Goal: Task Accomplishment & Management: Complete application form

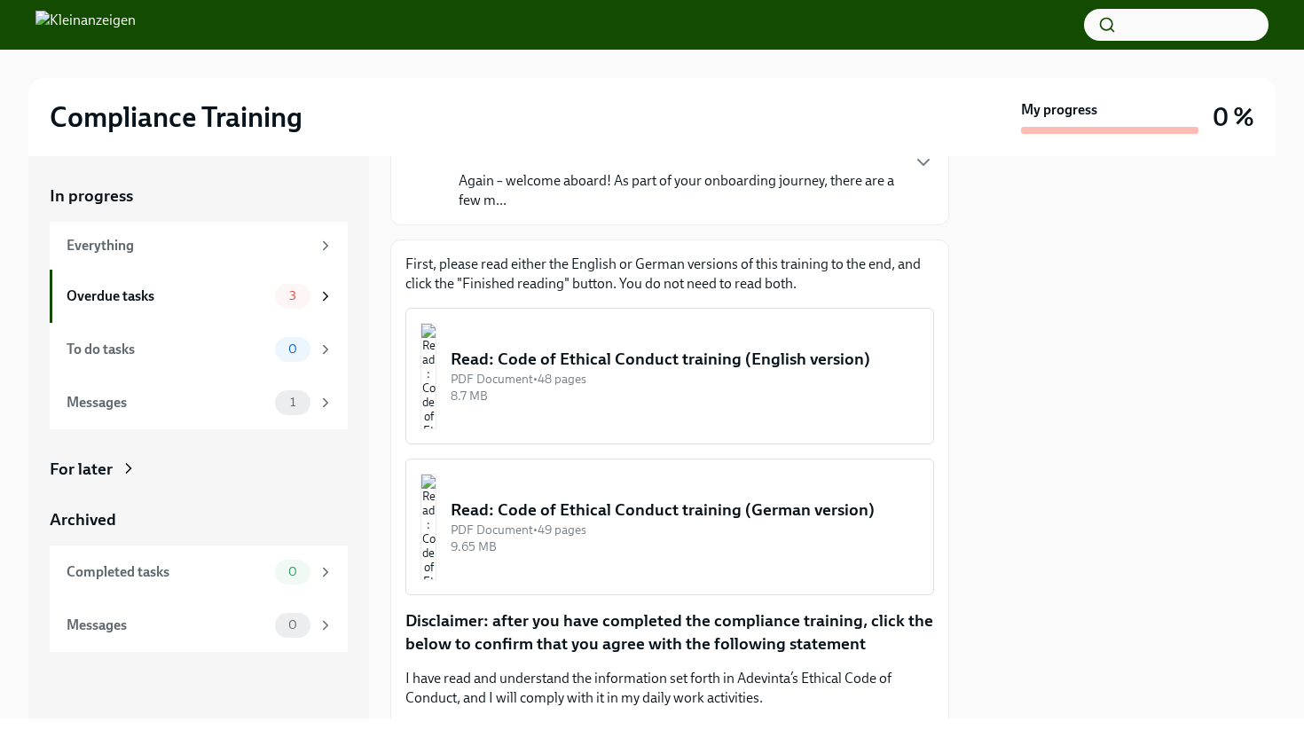
scroll to position [171, 0]
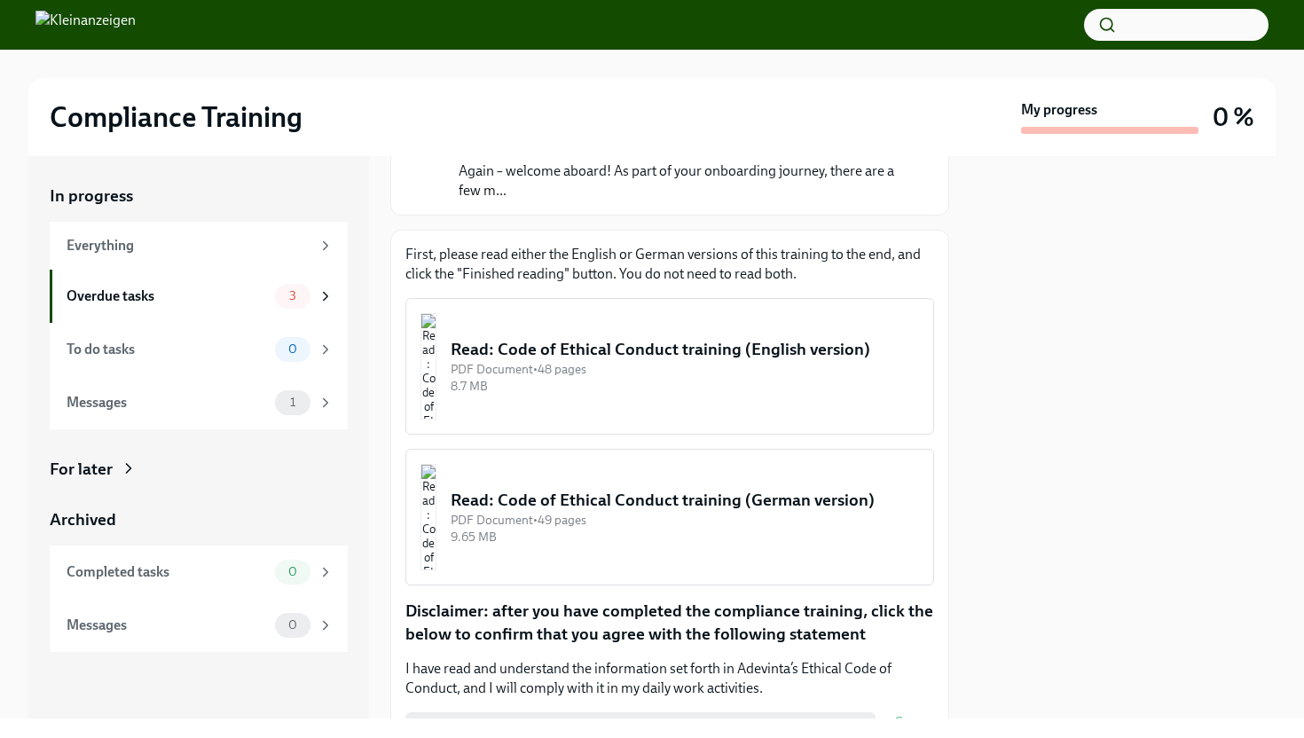
click at [747, 361] on div "Read: Code of Ethical Conduct training (English version)" at bounding box center [685, 349] width 468 height 23
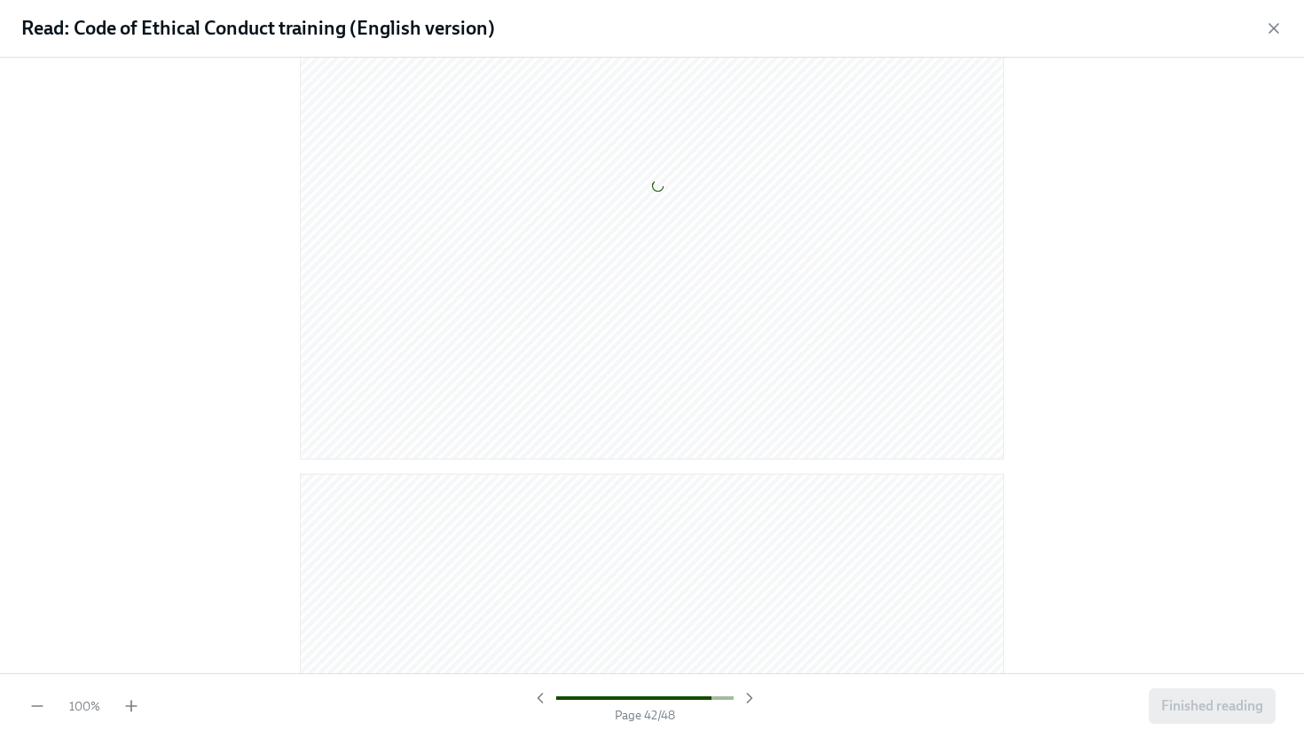
scroll to position [26223, 0]
click at [1193, 703] on span "Finished reading" at bounding box center [1212, 706] width 102 height 18
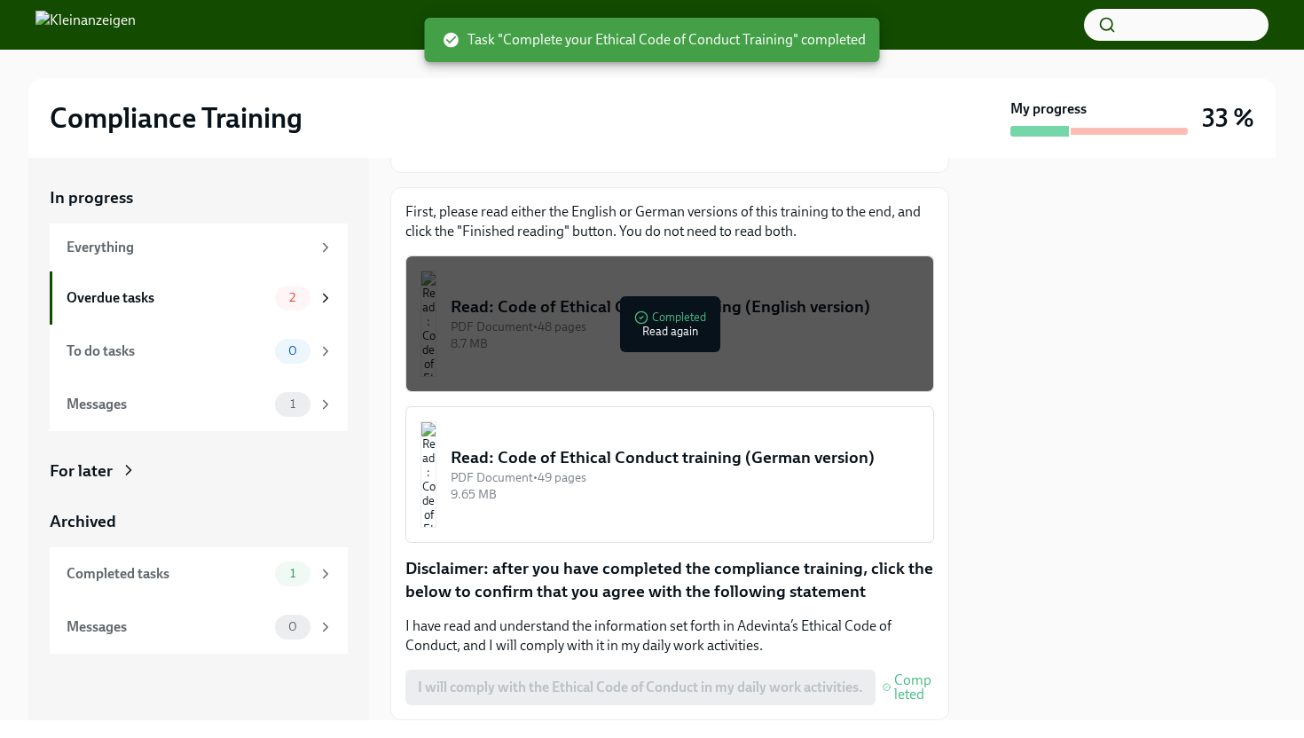
scroll to position [218, 0]
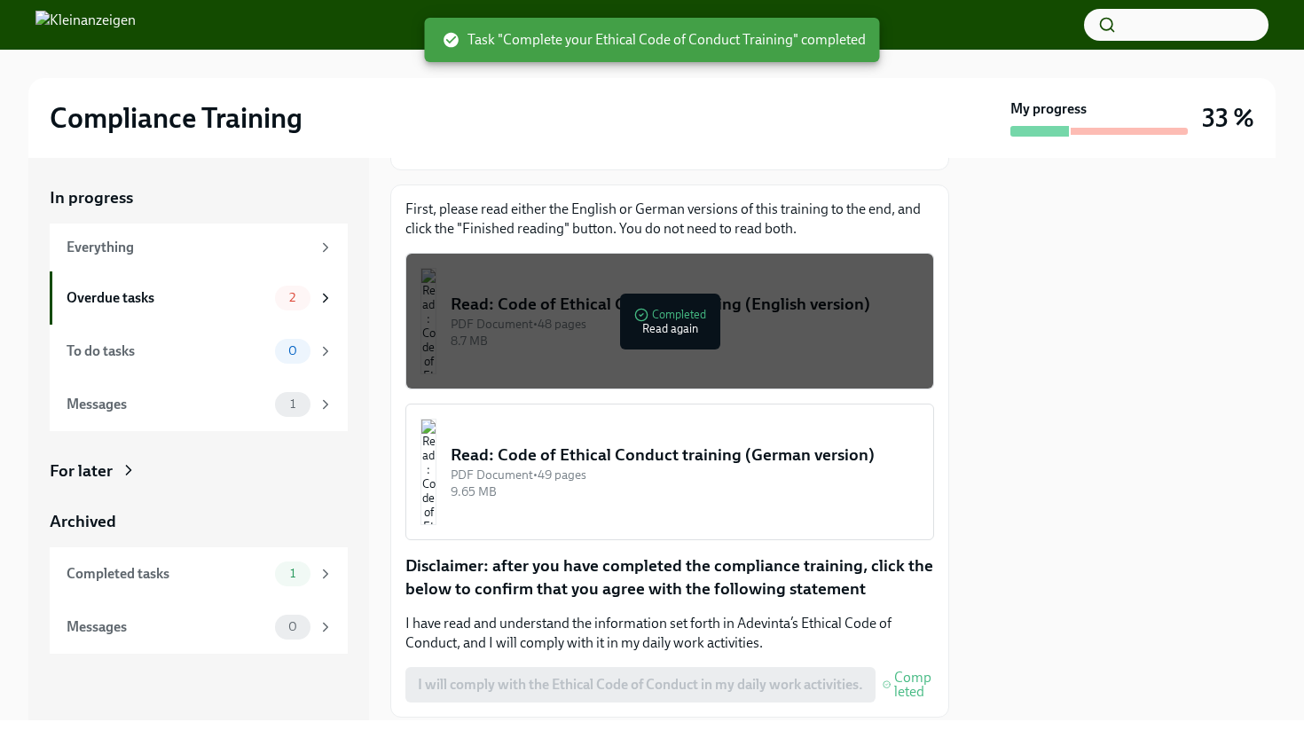
click at [755, 500] on div "9.65 MB" at bounding box center [685, 491] width 468 height 17
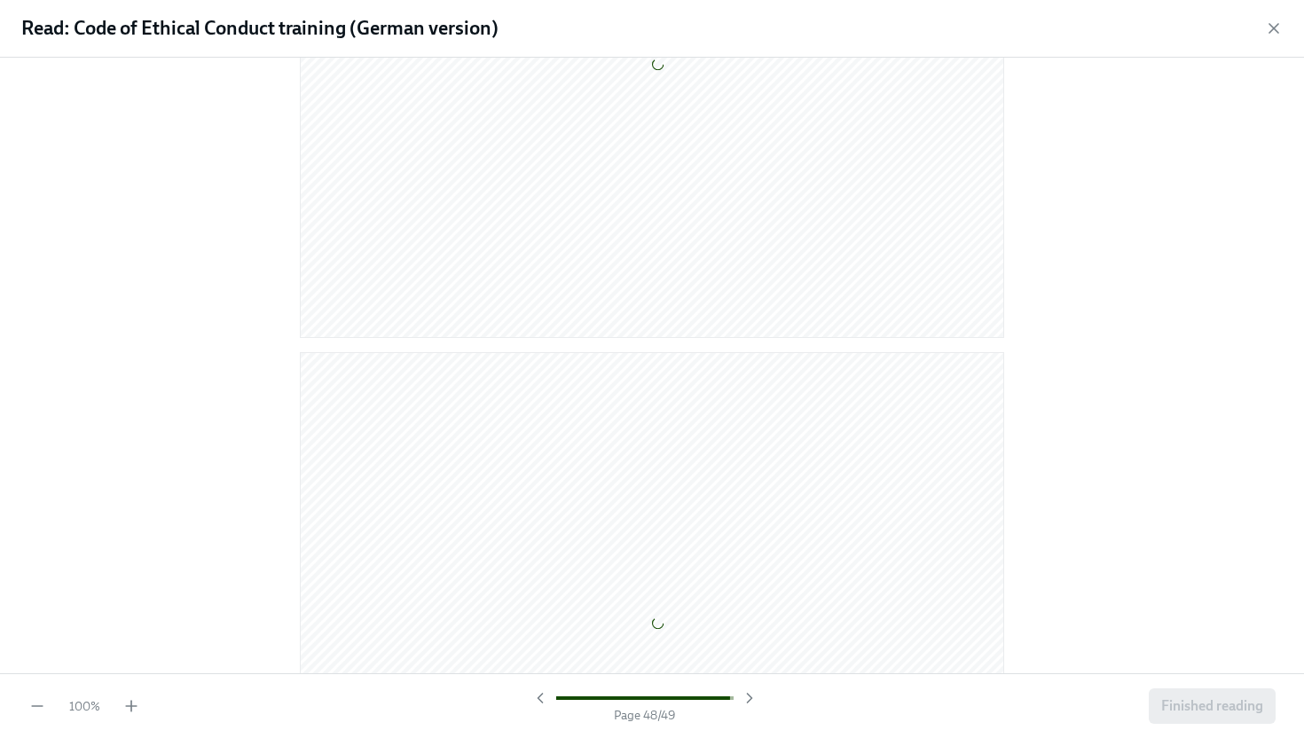
scroll to position [26985, 0]
click at [1202, 704] on span "Finished reading" at bounding box center [1212, 706] width 102 height 18
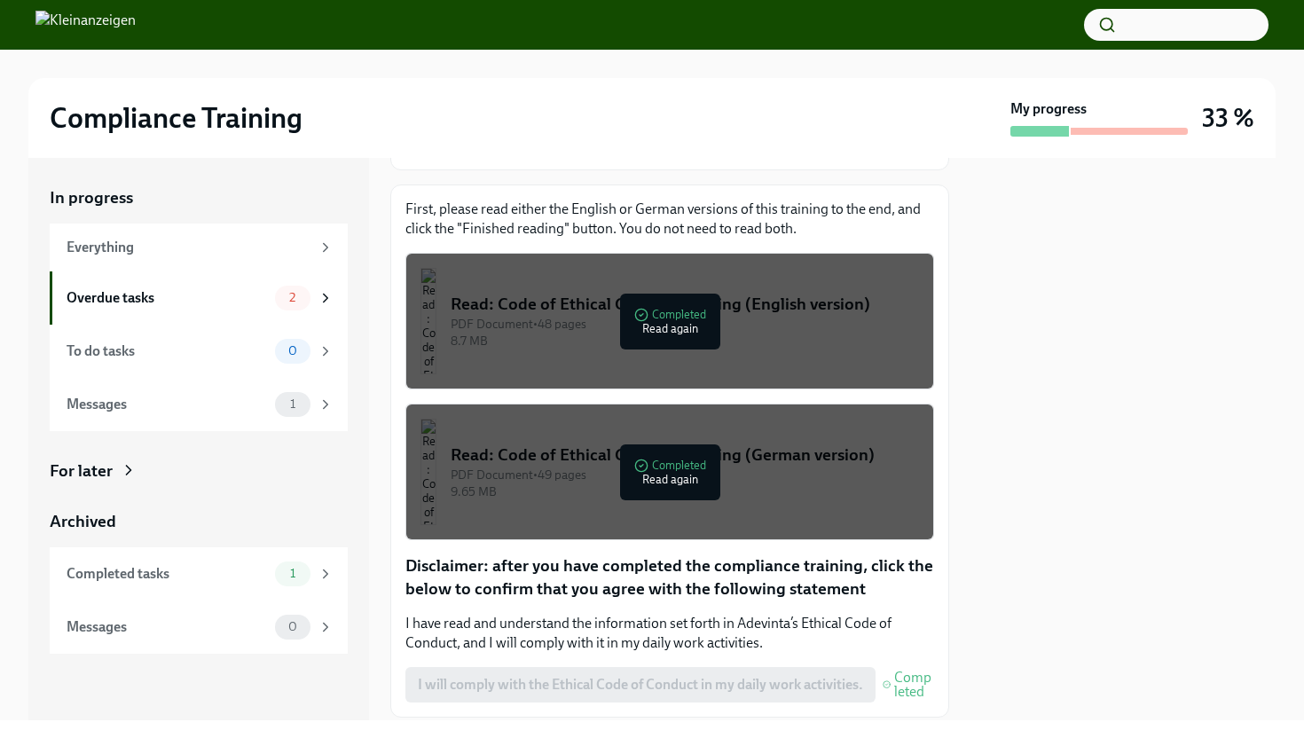
scroll to position [330, 0]
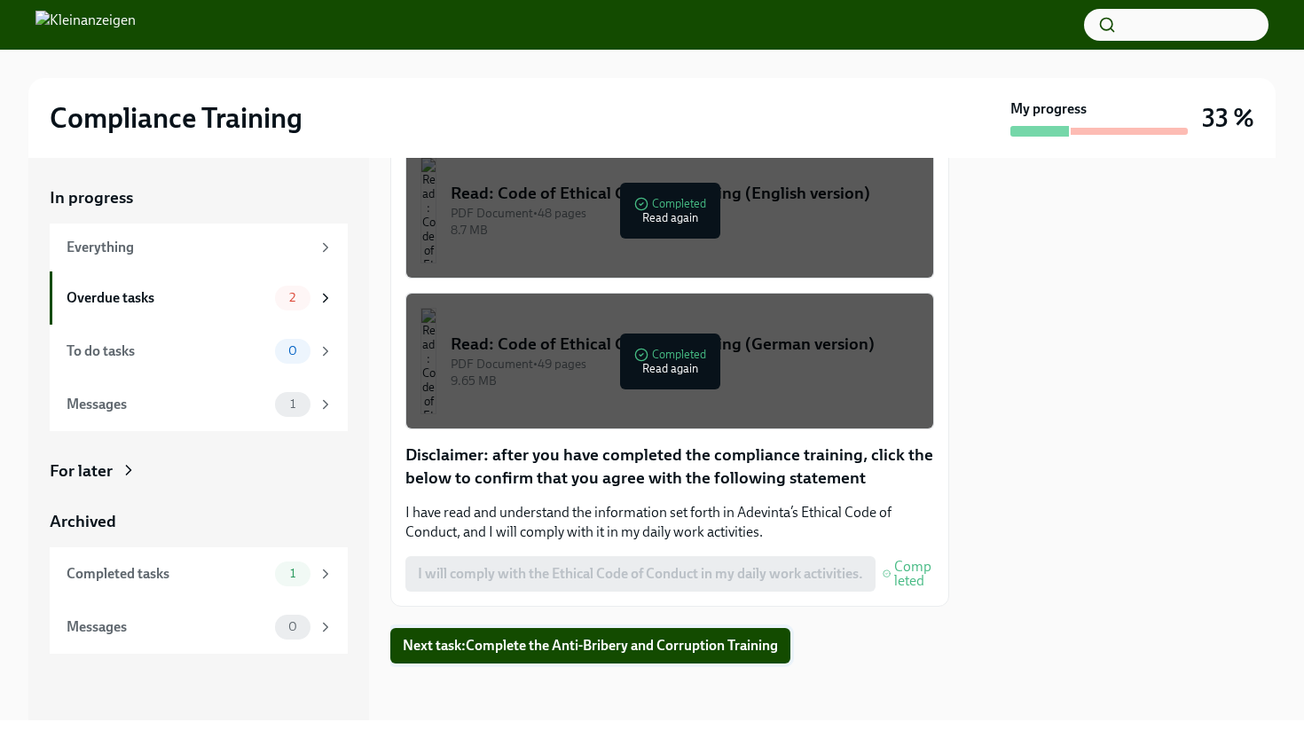
click at [688, 648] on span "Next task : Complete the Anti-Bribery and Corruption Training" at bounding box center [590, 646] width 375 height 18
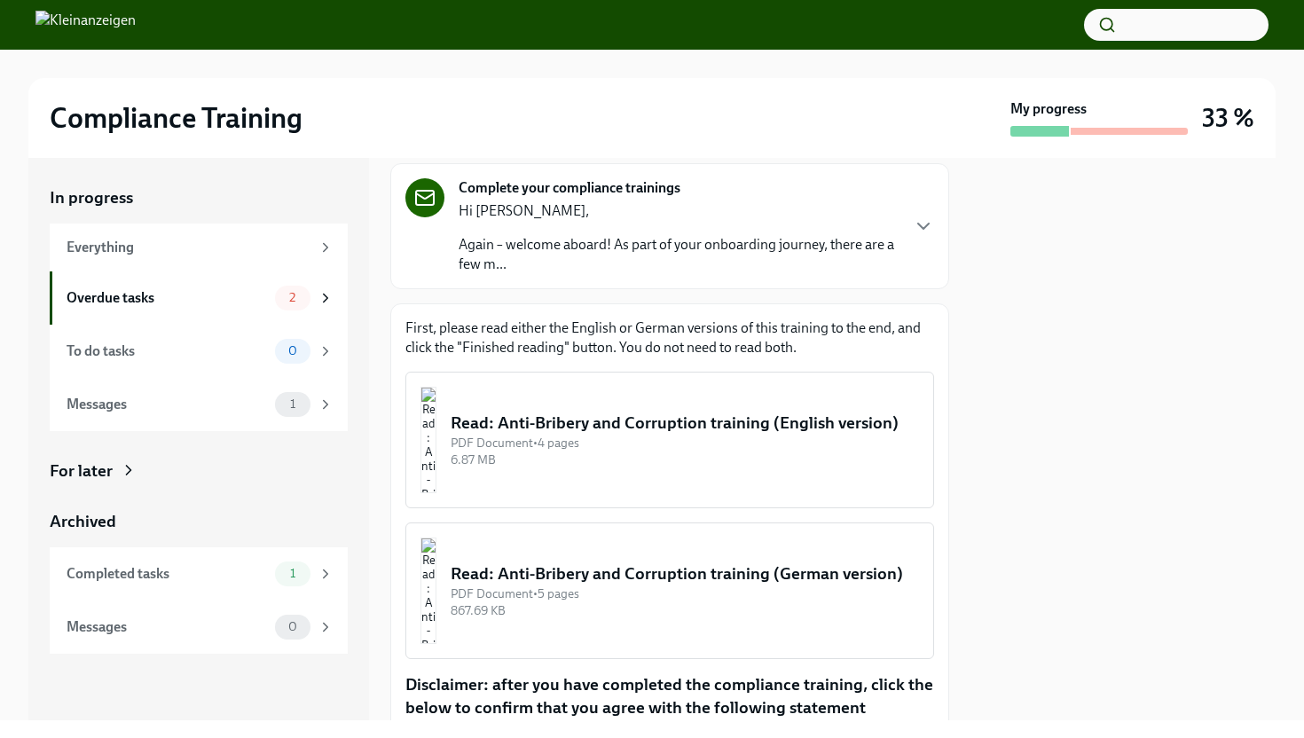
scroll to position [133, 0]
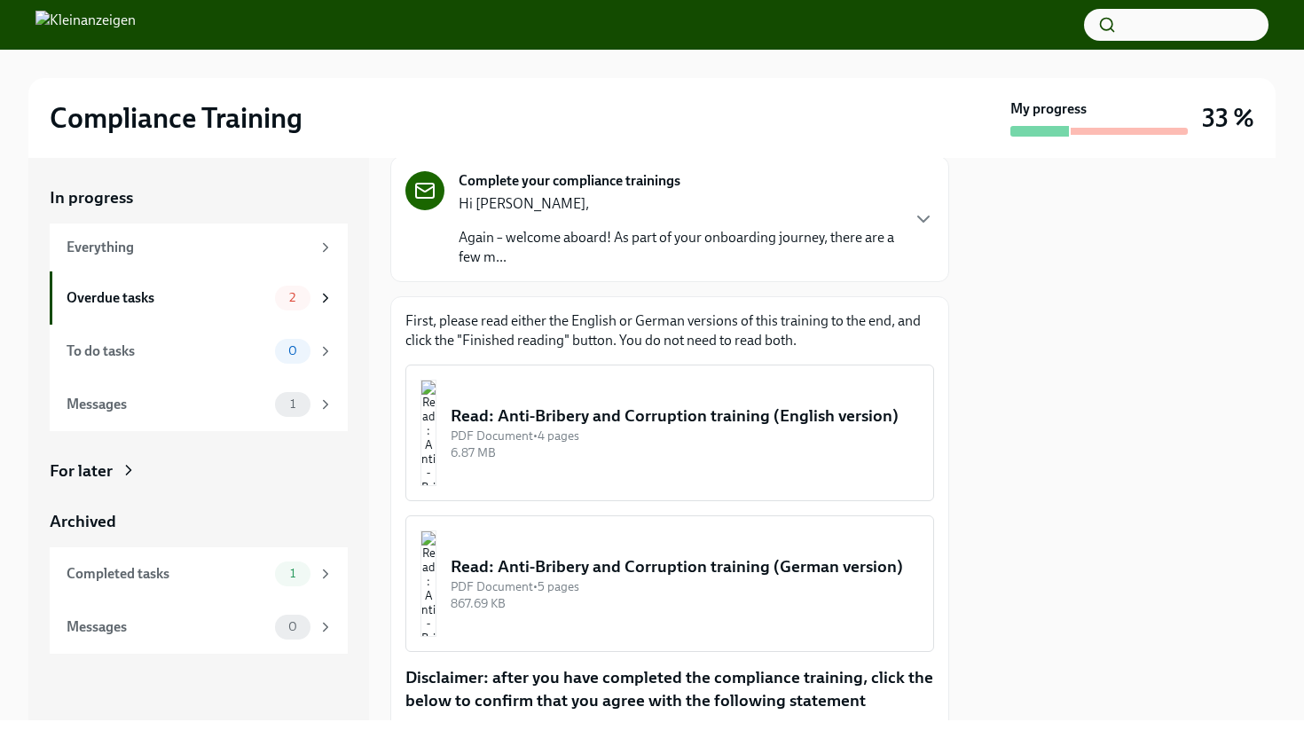
click at [736, 428] on div "Read: Anti-Bribery and Corruption training (English version)" at bounding box center [685, 416] width 468 height 23
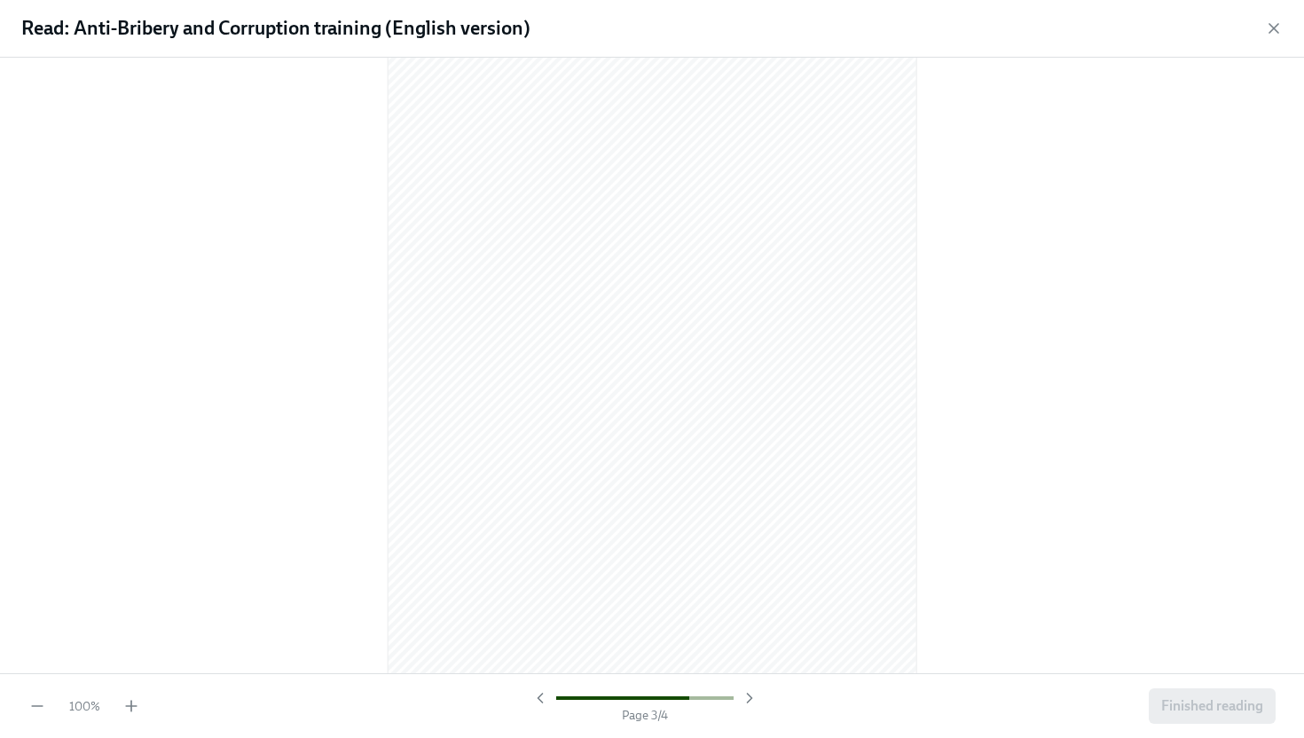
scroll to position [3834, 0]
click at [1236, 711] on span "Finished reading" at bounding box center [1212, 706] width 102 height 18
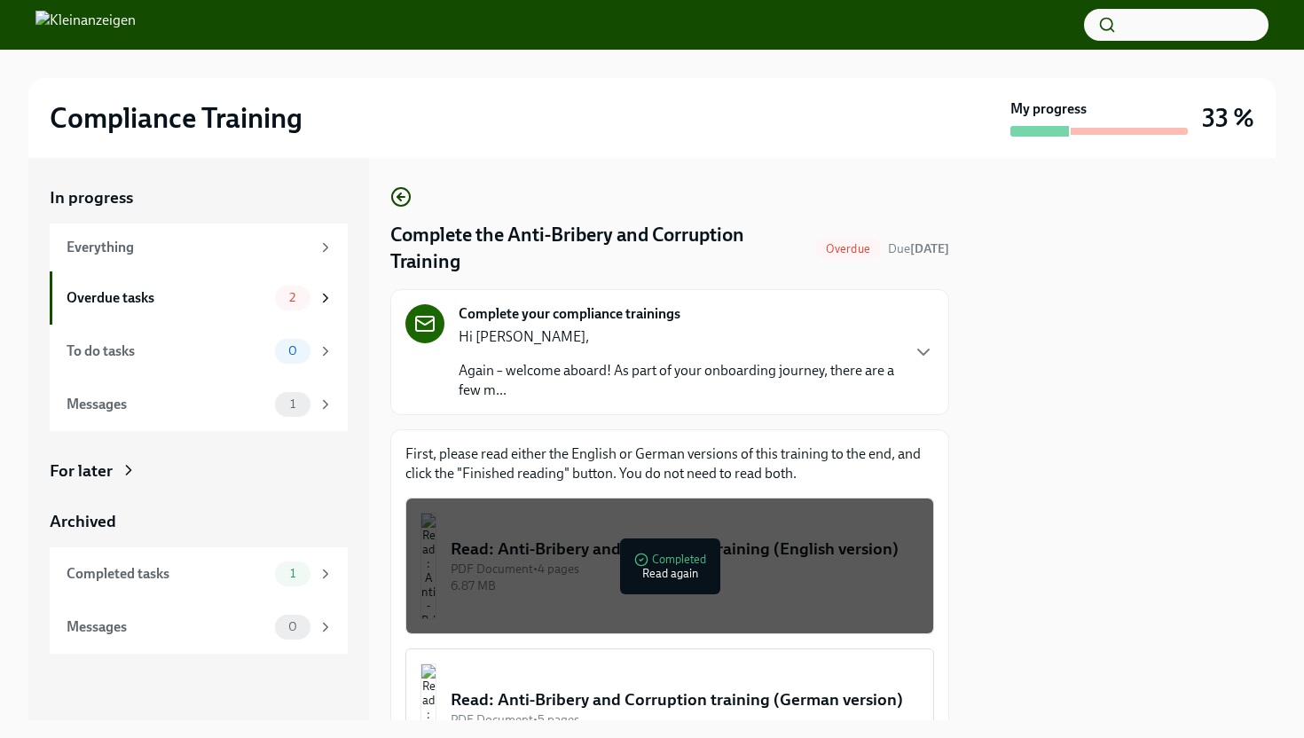
scroll to position [357, 0]
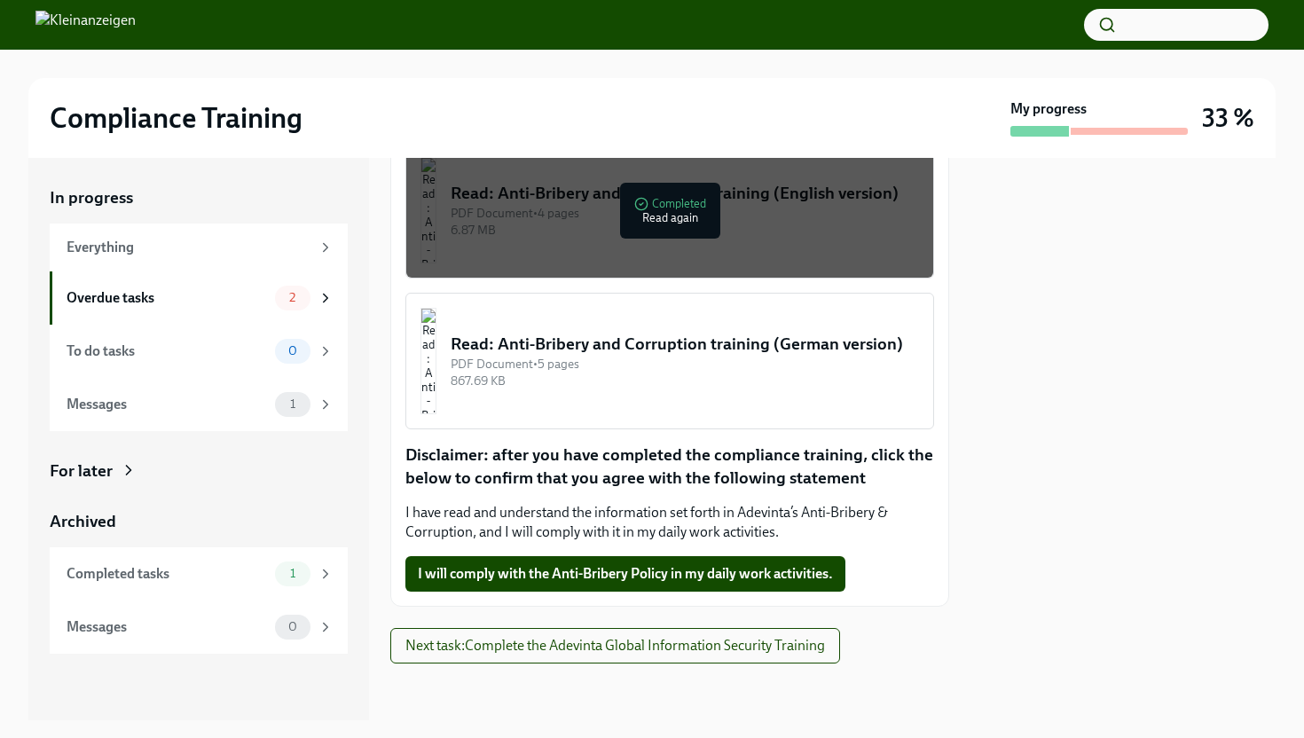
click at [739, 389] on div "867.69 KB" at bounding box center [685, 381] width 468 height 17
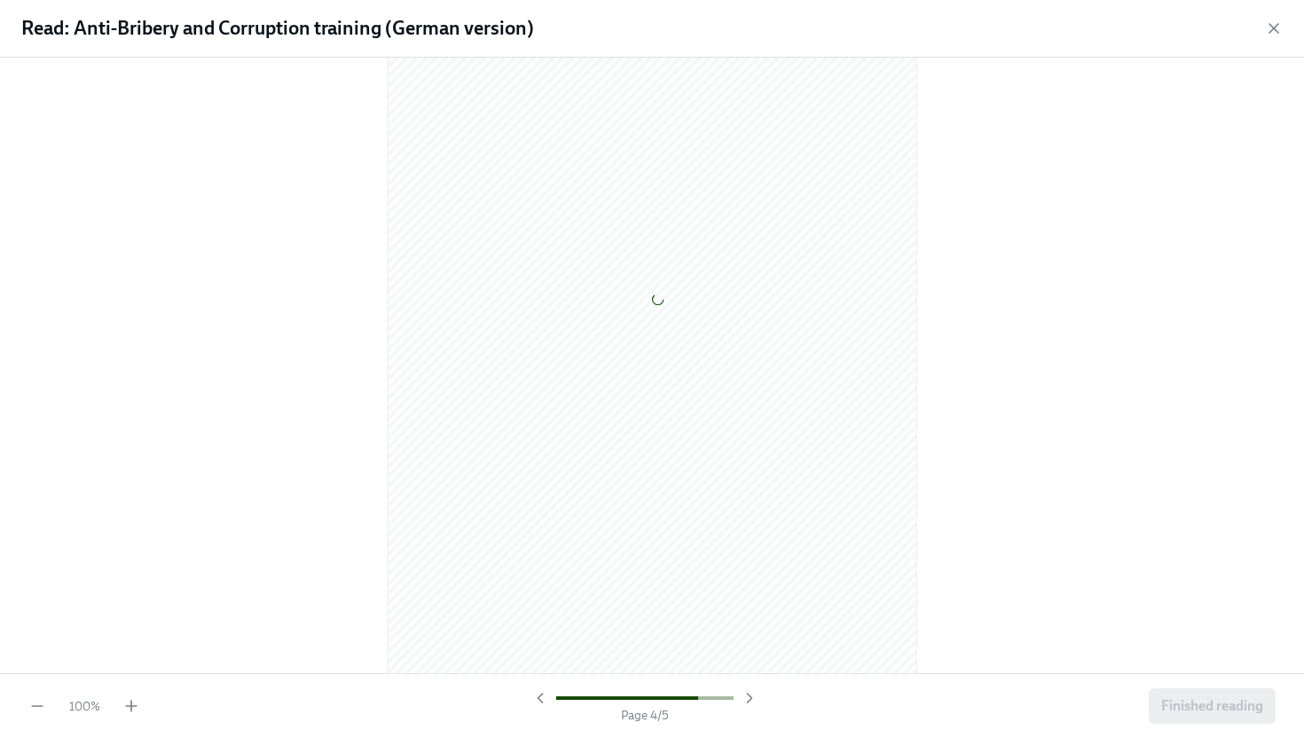
scroll to position [4596, 0]
click at [1232, 708] on span "Finished reading" at bounding box center [1212, 706] width 102 height 18
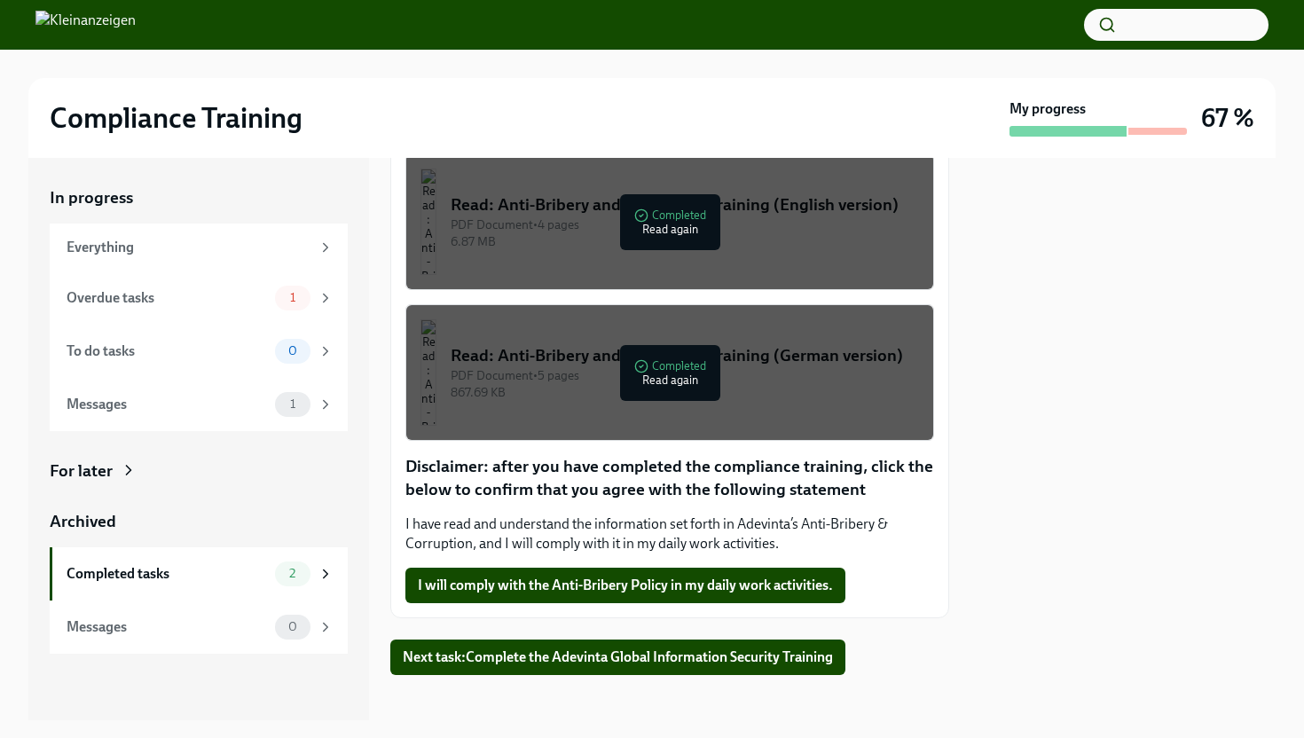
scroll to position [357, 0]
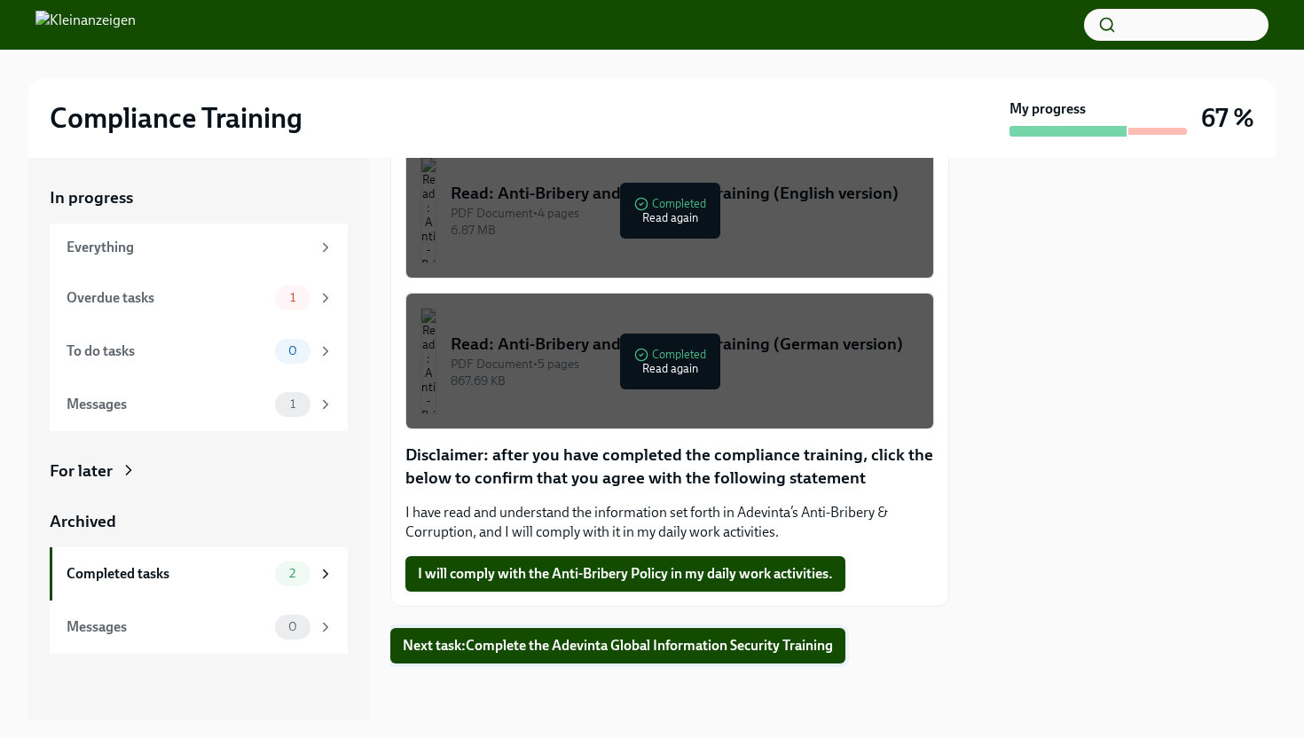
click at [683, 642] on span "Next task : Complete the Adevinta Global Information Security Training" at bounding box center [618, 646] width 430 height 18
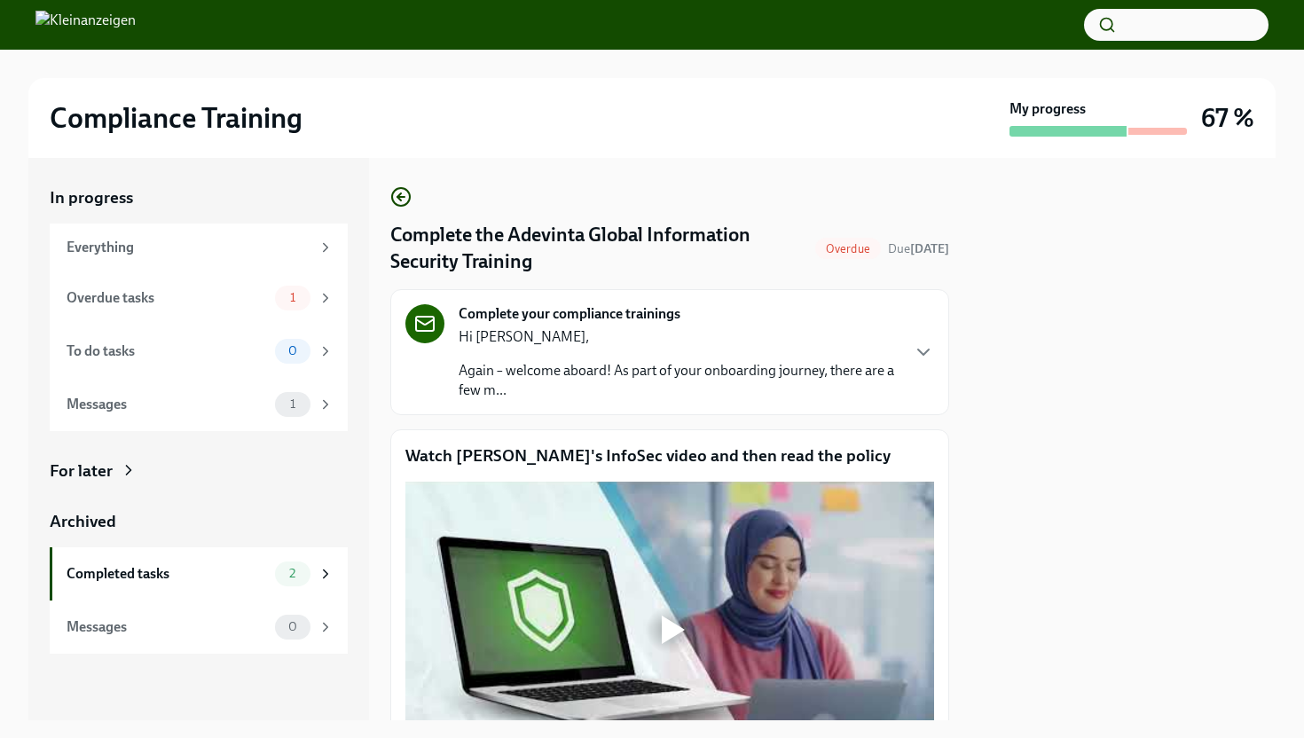
scroll to position [530, 0]
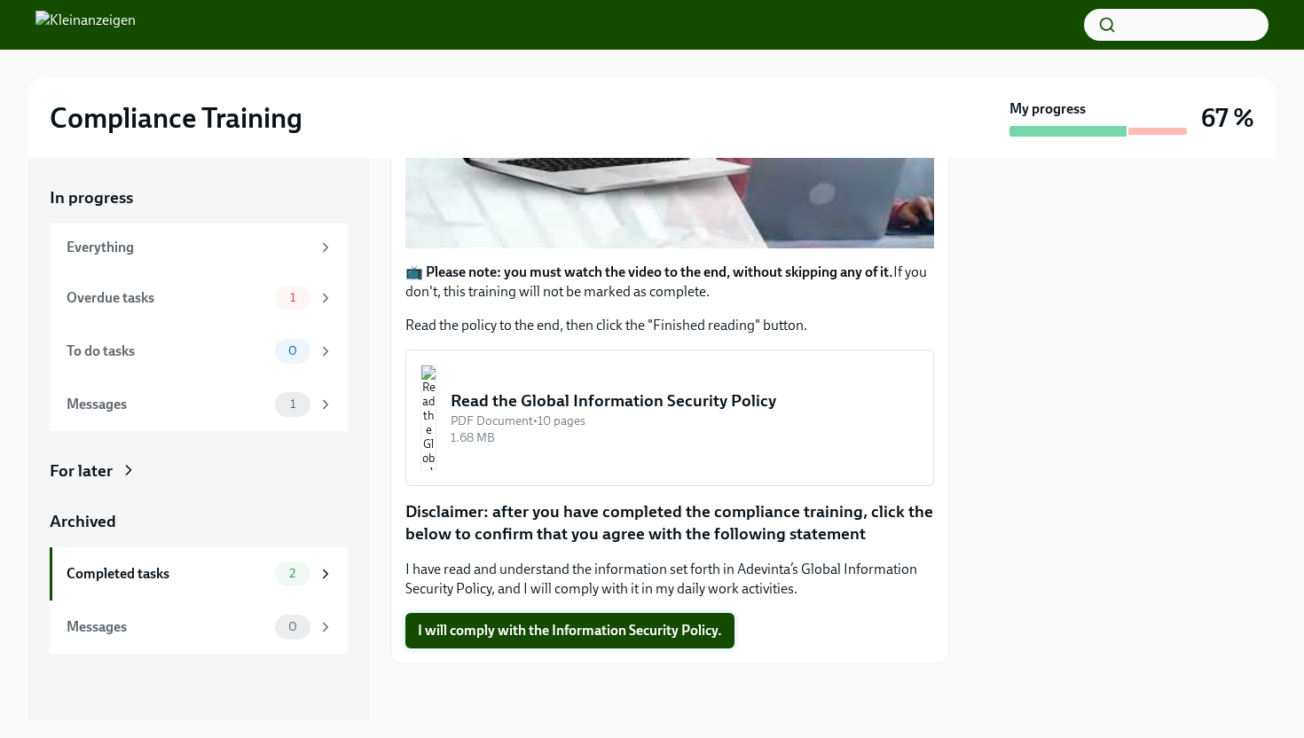
click at [667, 639] on span "I will comply with the Information Security Policy." at bounding box center [570, 631] width 304 height 18
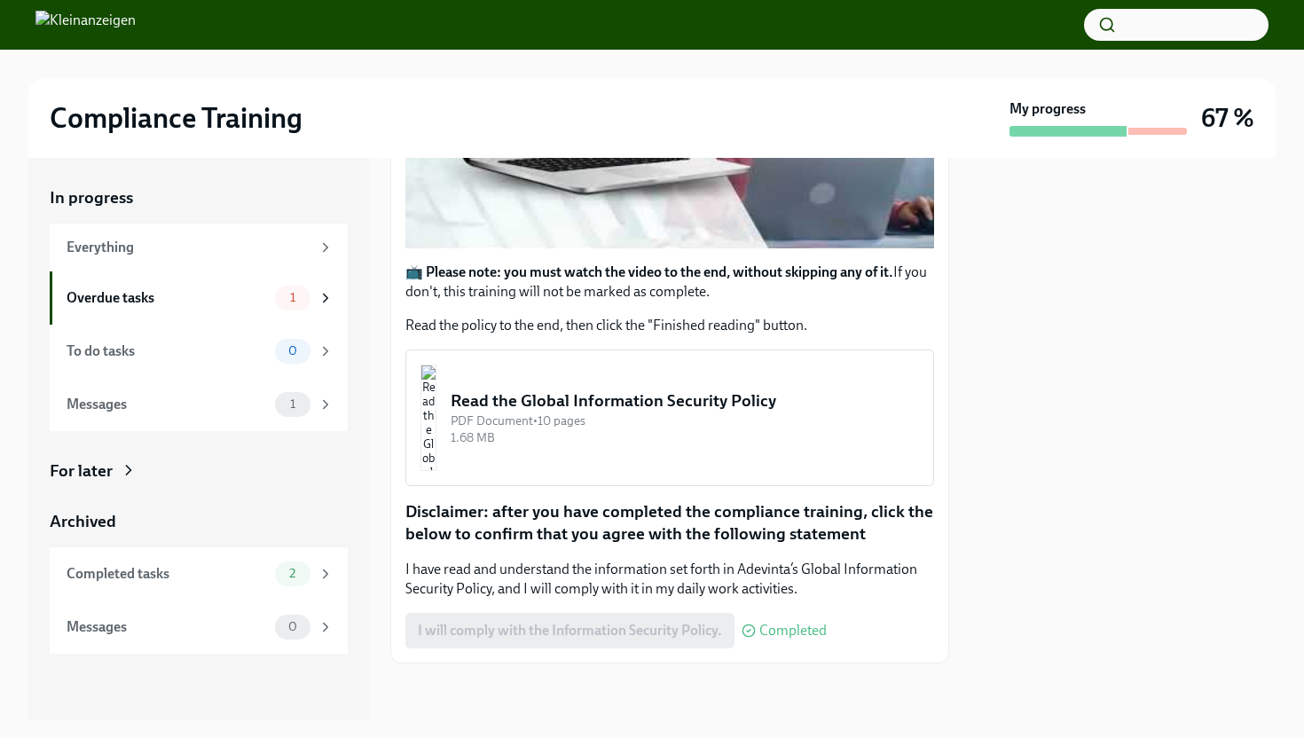
click at [609, 430] on div "1.68 MB" at bounding box center [685, 437] width 468 height 17
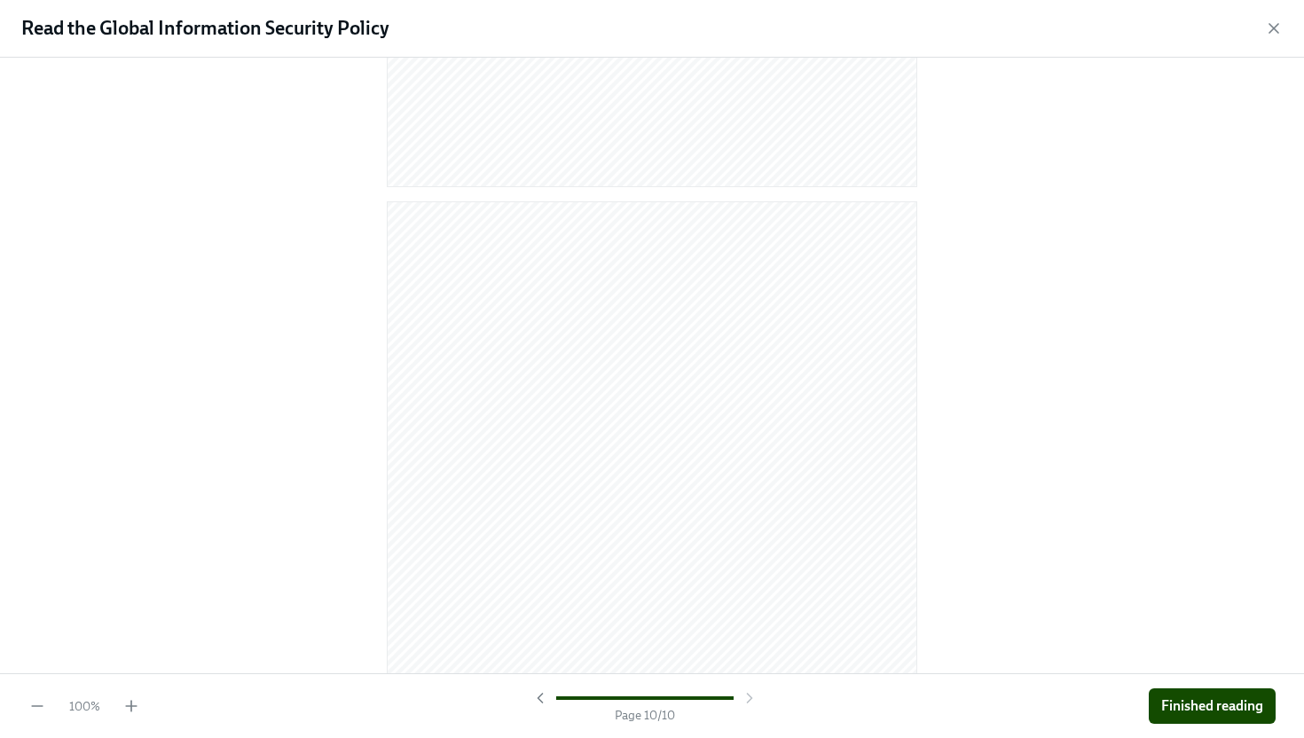
scroll to position [7027, 0]
click at [1208, 697] on span "Finished reading" at bounding box center [1212, 706] width 102 height 18
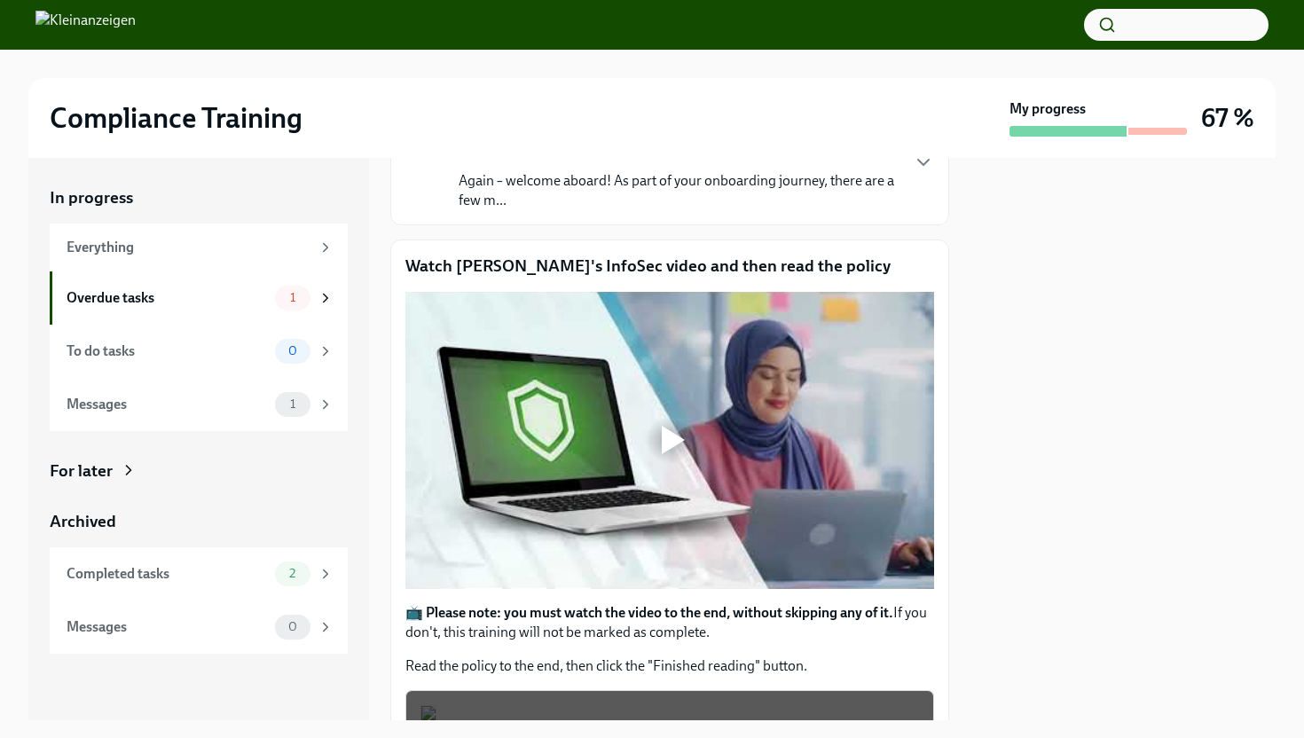
scroll to position [241, 0]
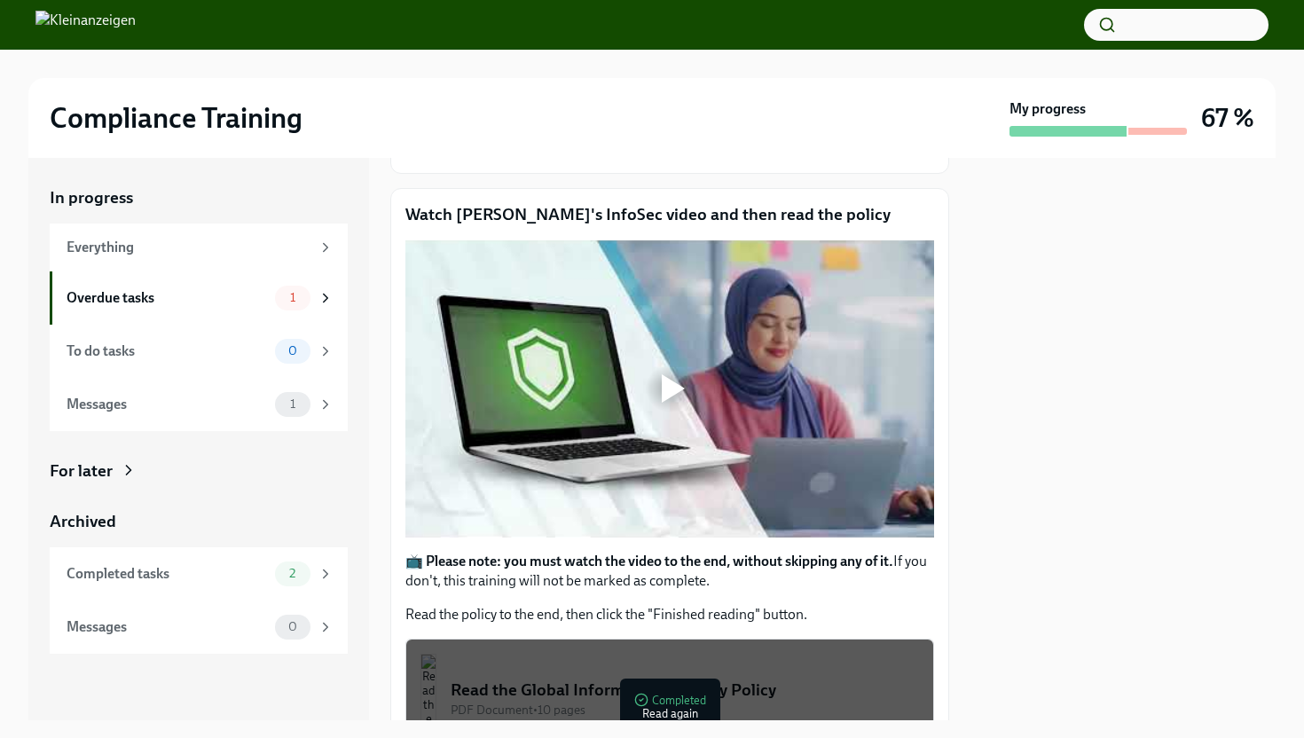
click at [679, 377] on div at bounding box center [673, 388] width 23 height 28
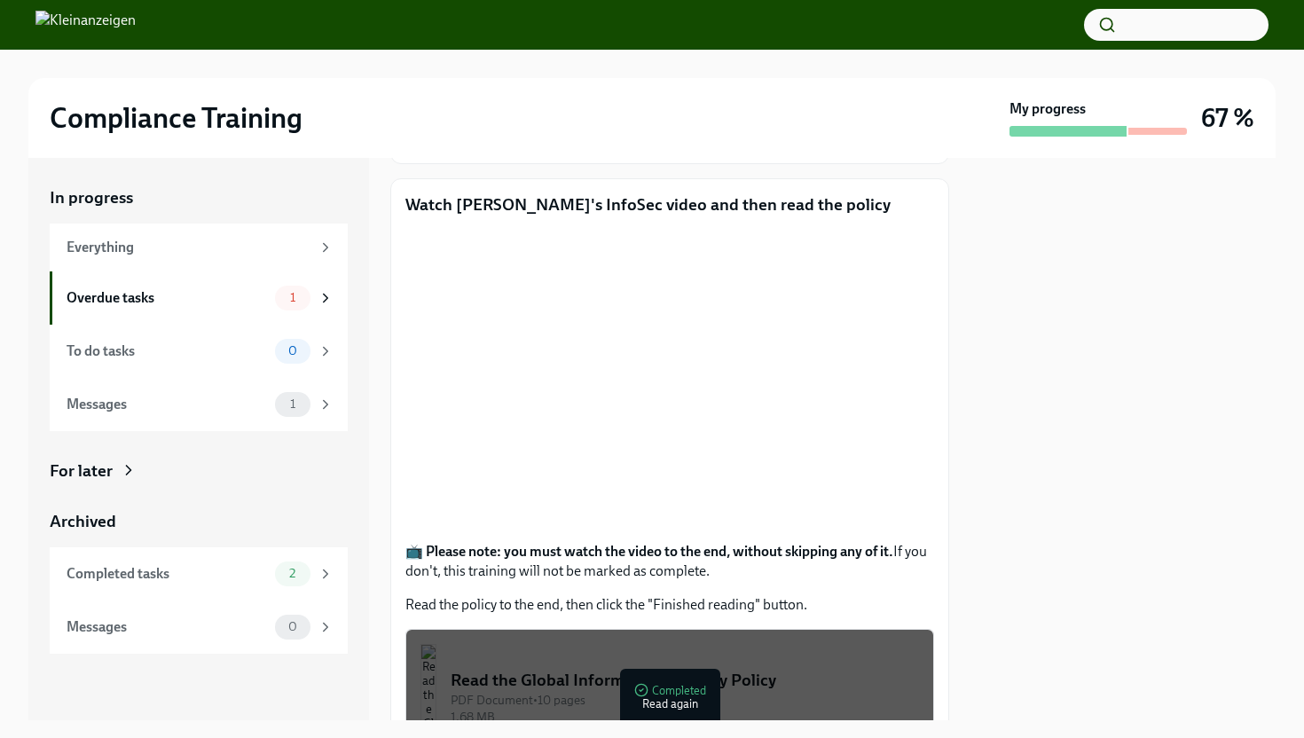
scroll to position [530, 0]
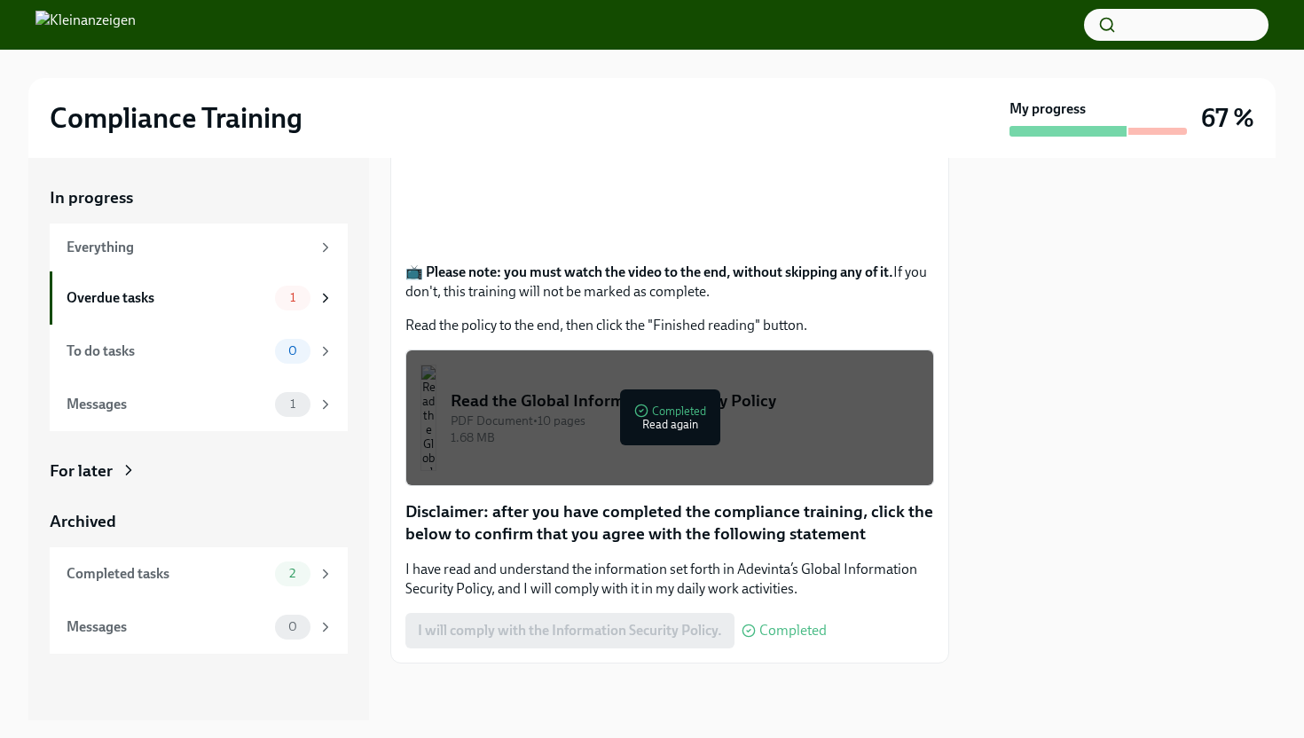
click at [757, 693] on div at bounding box center [669, 692] width 559 height 57
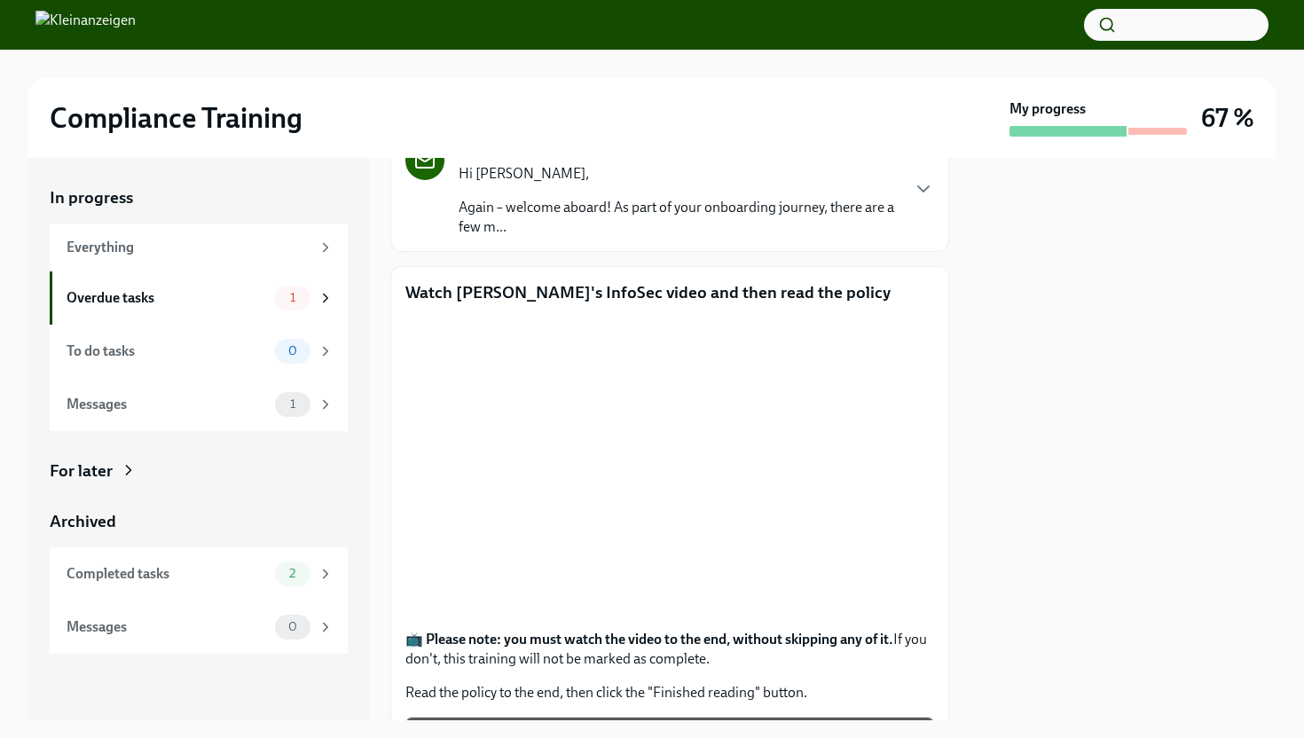
scroll to position [0, 0]
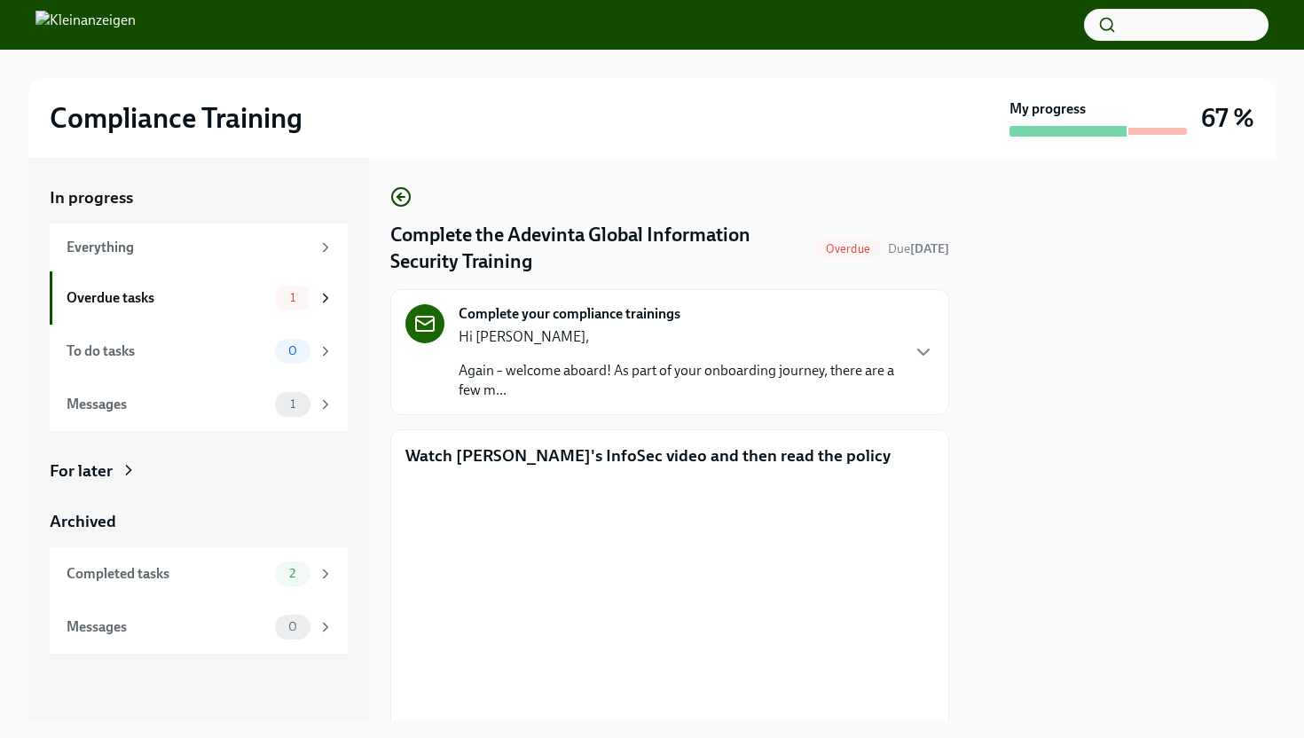
click at [764, 377] on p "Again – welcome aboard! As part of your onboarding journey, there are a few m..." at bounding box center [679, 380] width 440 height 39
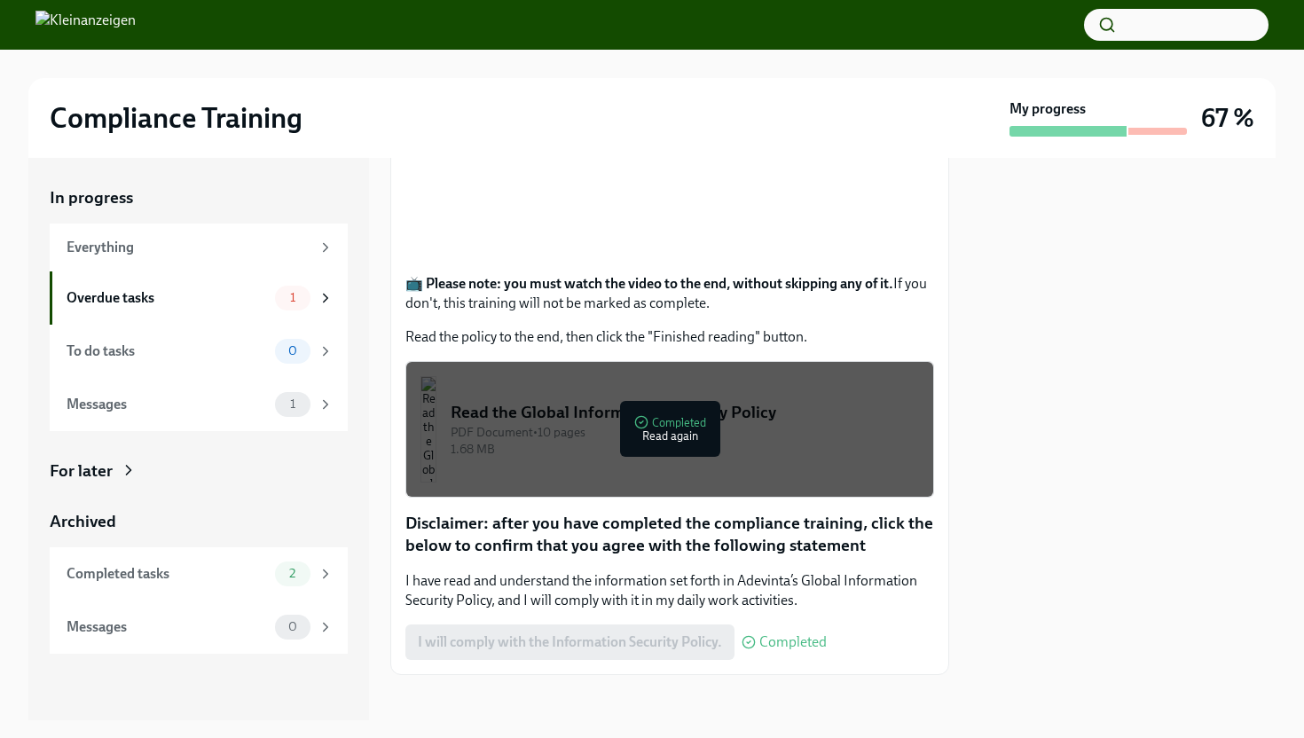
scroll to position [711, 0]
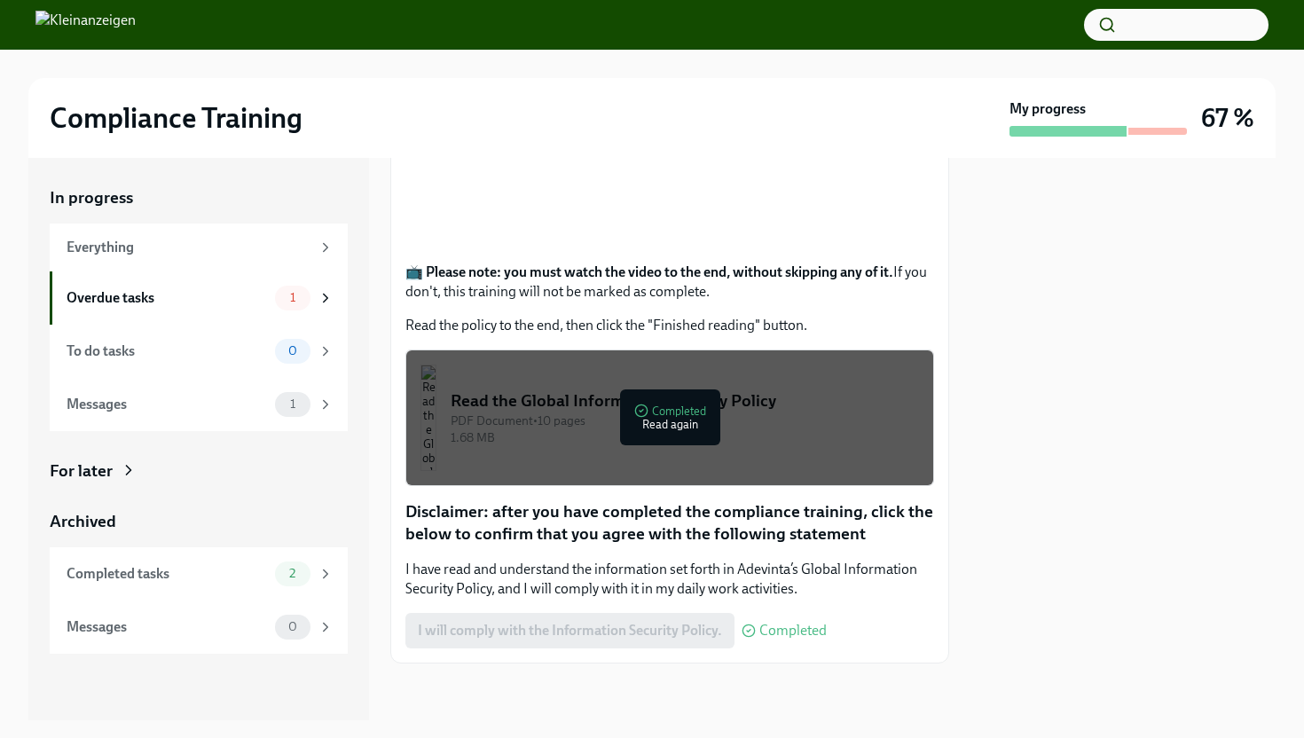
click at [1044, 310] on div at bounding box center [1122, 439] width 305 height 562
click at [801, 632] on span "Completed" at bounding box center [792, 631] width 67 height 14
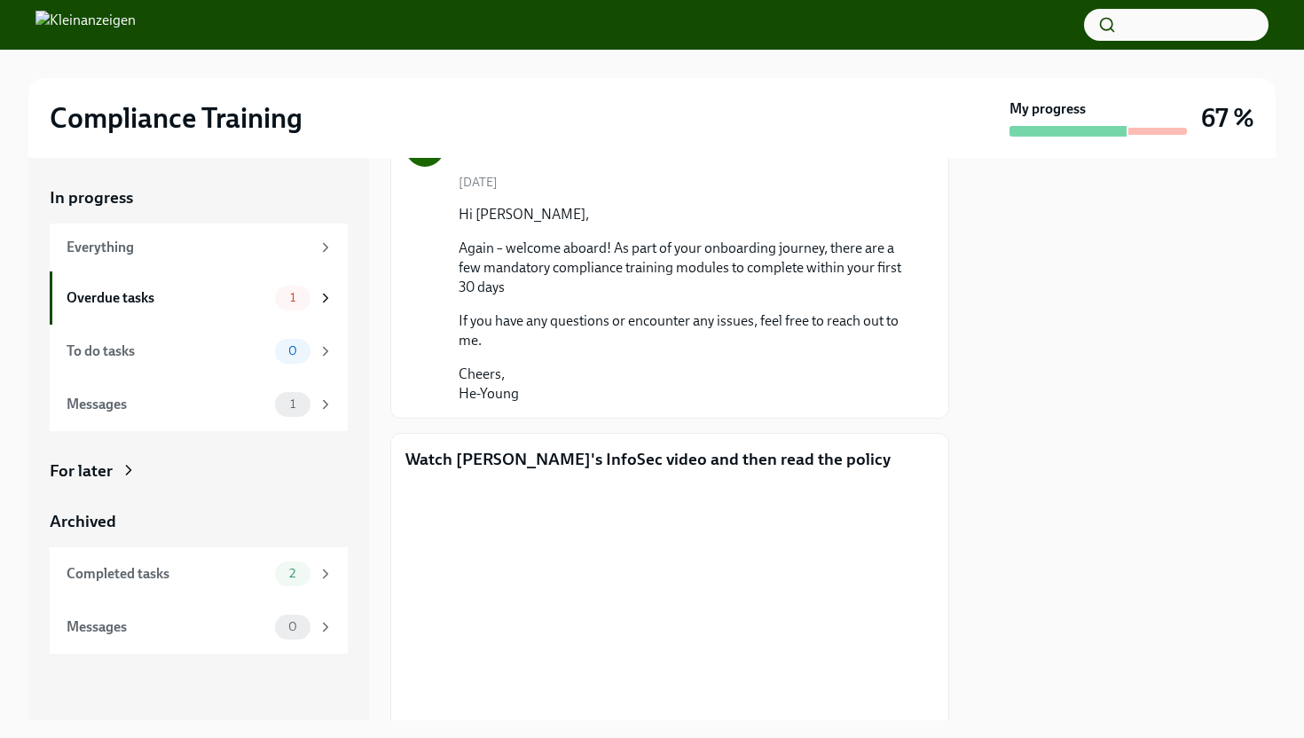
scroll to position [169, 0]
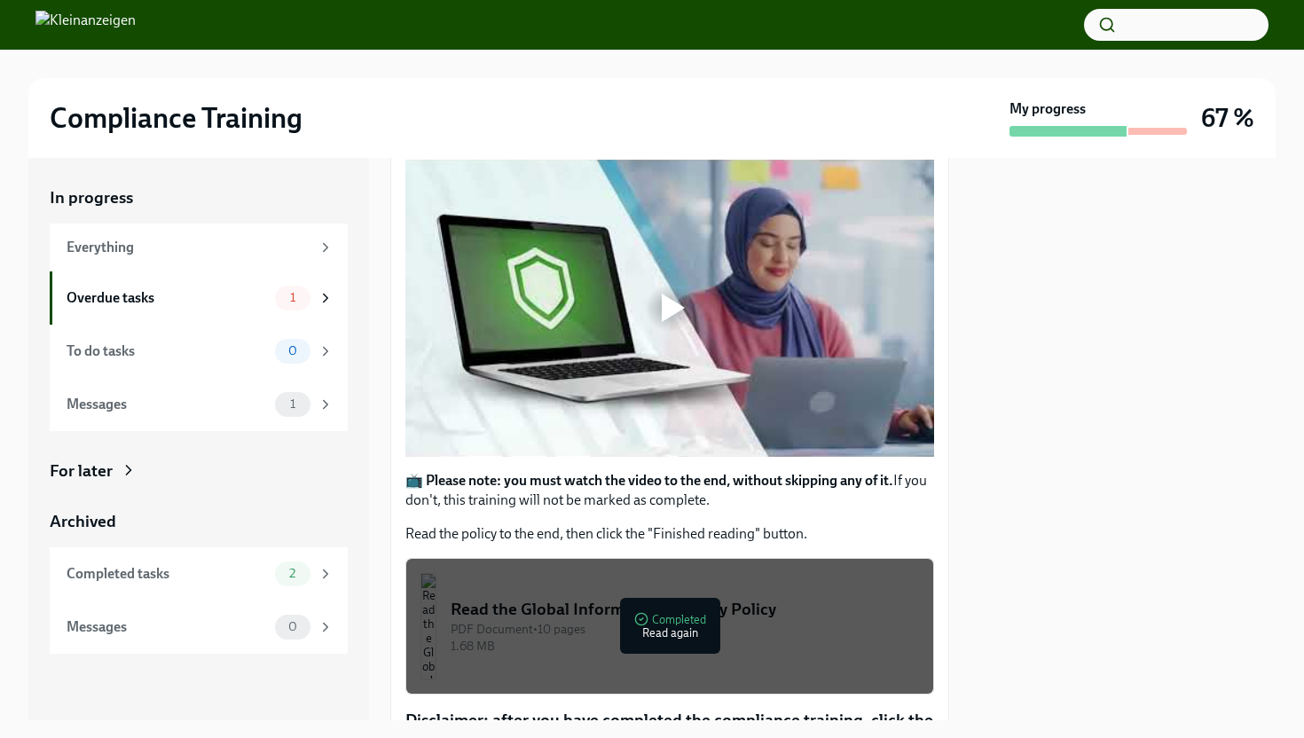
scroll to position [317, 0]
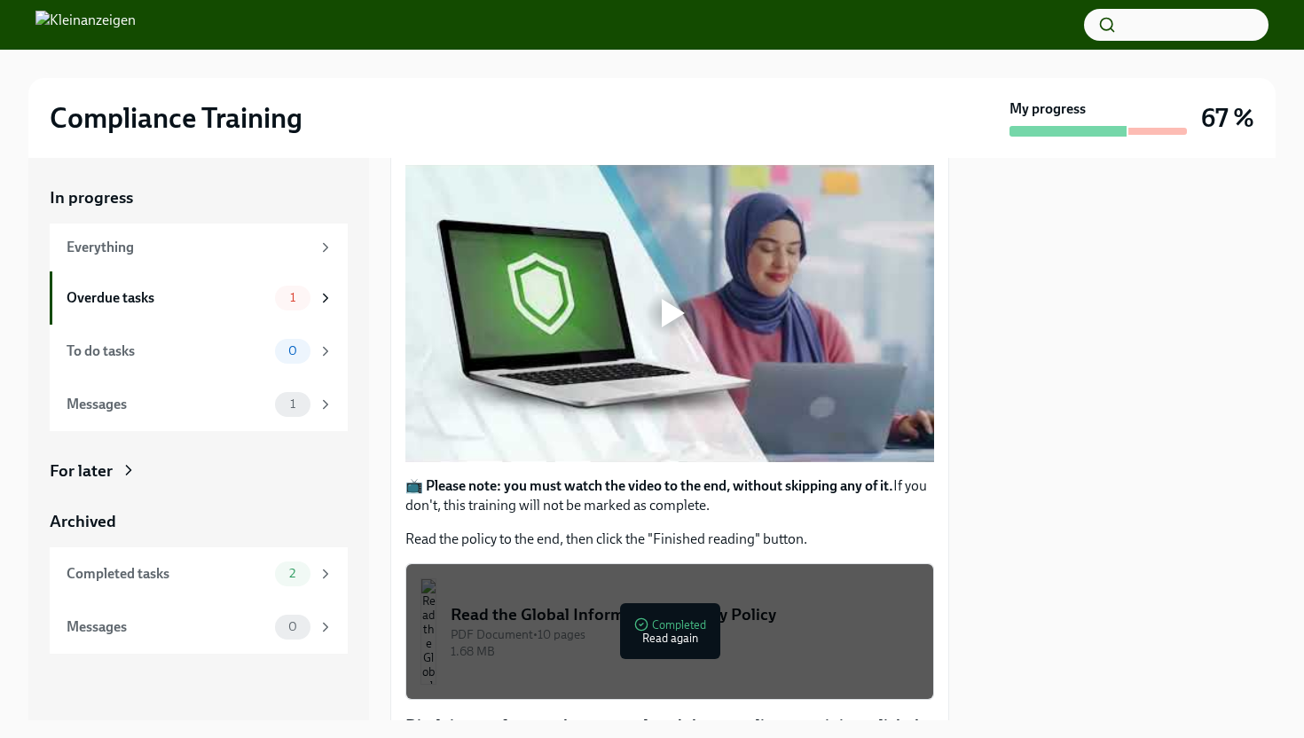
click at [664, 309] on div at bounding box center [673, 313] width 23 height 28
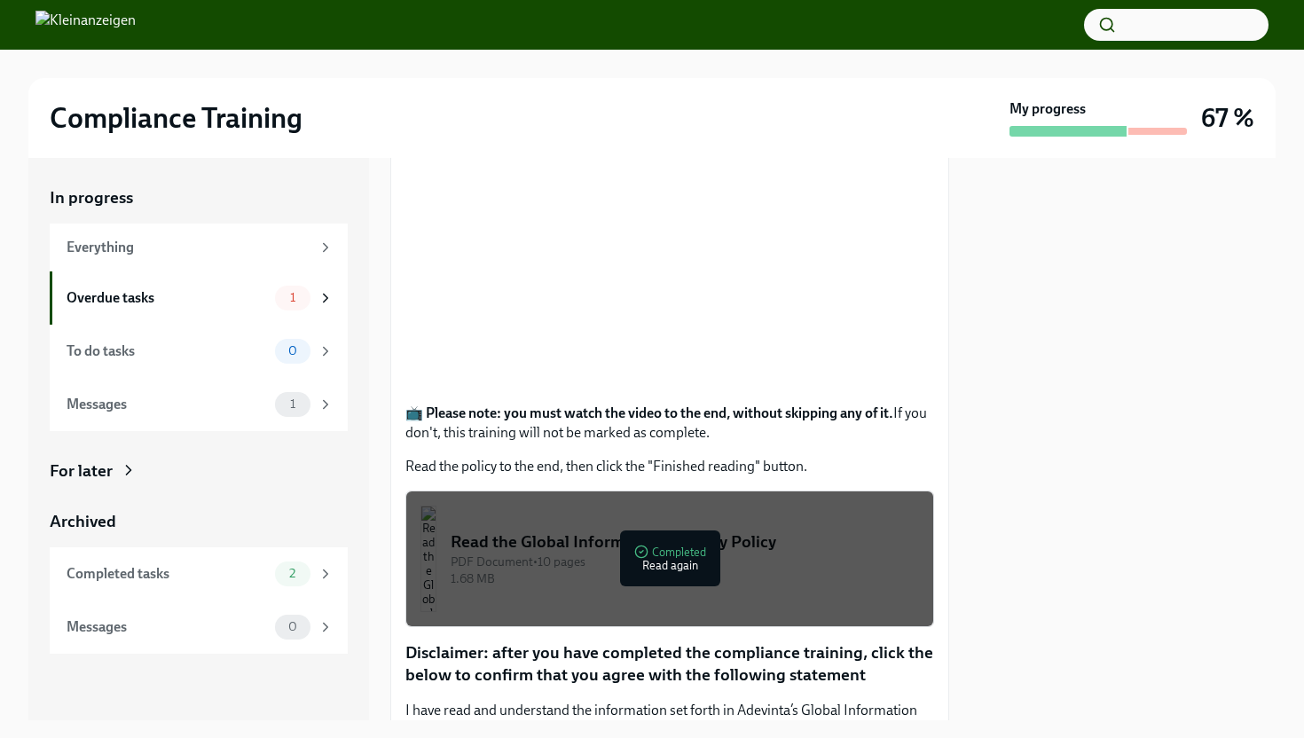
scroll to position [293, 0]
